Goal: Information Seeking & Learning: Check status

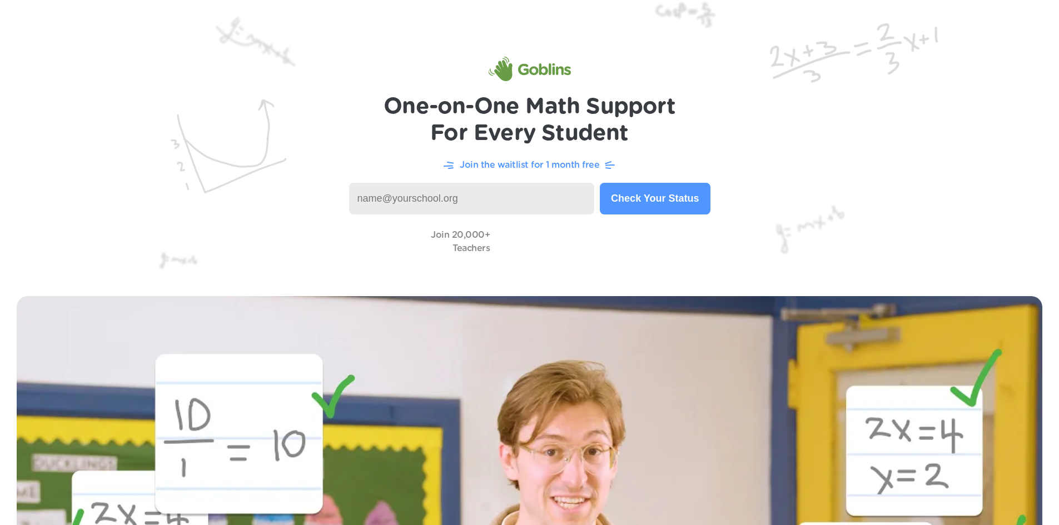
click at [417, 191] on input at bounding box center [472, 199] width 246 height 32
type input "[PERSON_NAME][EMAIL_ADDRESS][PERSON_NAME][DOMAIN_NAME]"
click at [670, 198] on button "Check Your Status" at bounding box center [655, 199] width 110 height 32
